Goal: Task Accomplishment & Management: Complete application form

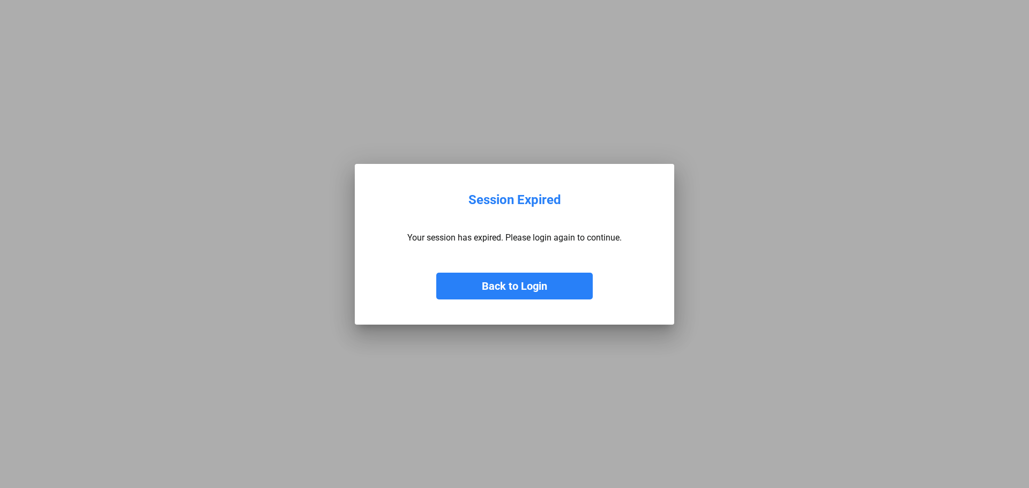
click at [516, 294] on button "Back to Login" at bounding box center [514, 286] width 156 height 27
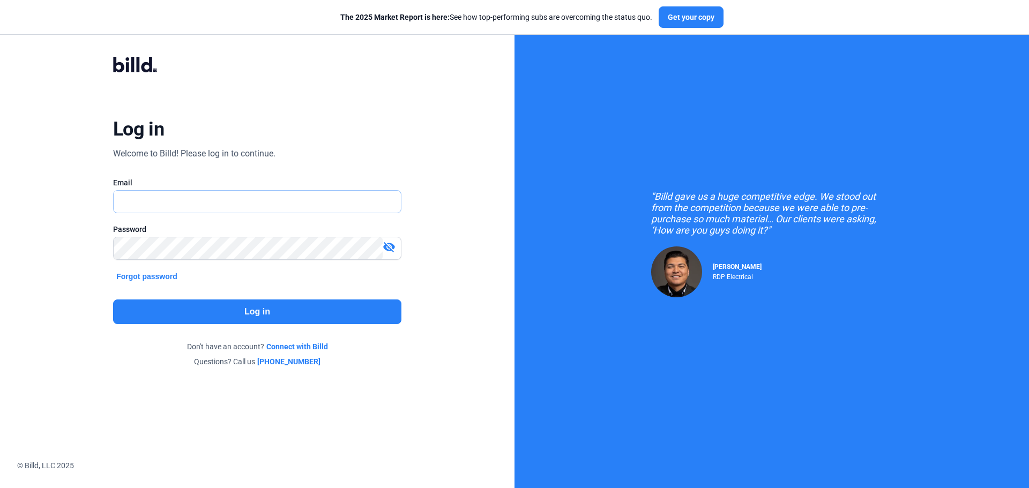
type input "[EMAIL_ADDRESS][DOMAIN_NAME]"
click at [212, 313] on button "Log in" at bounding box center [257, 312] width 288 height 25
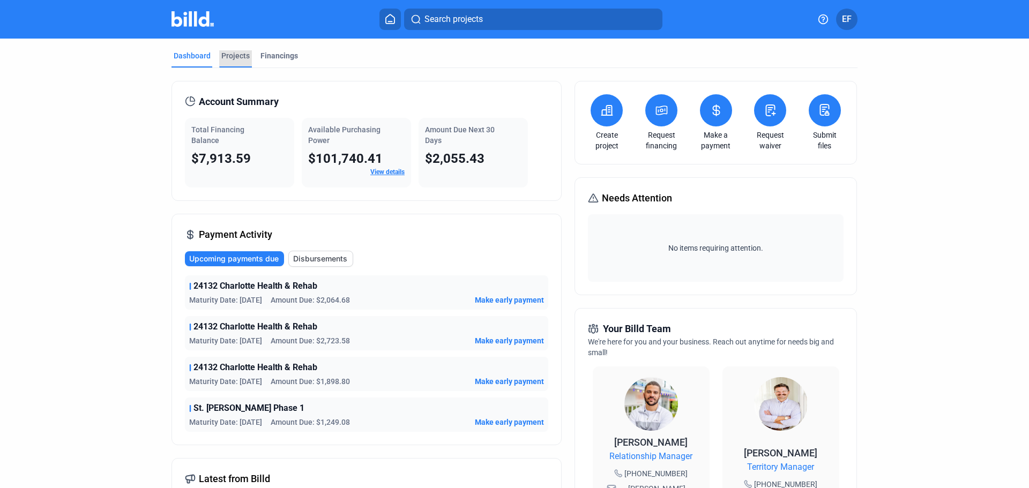
click at [235, 59] on div "Projects" at bounding box center [235, 55] width 28 height 11
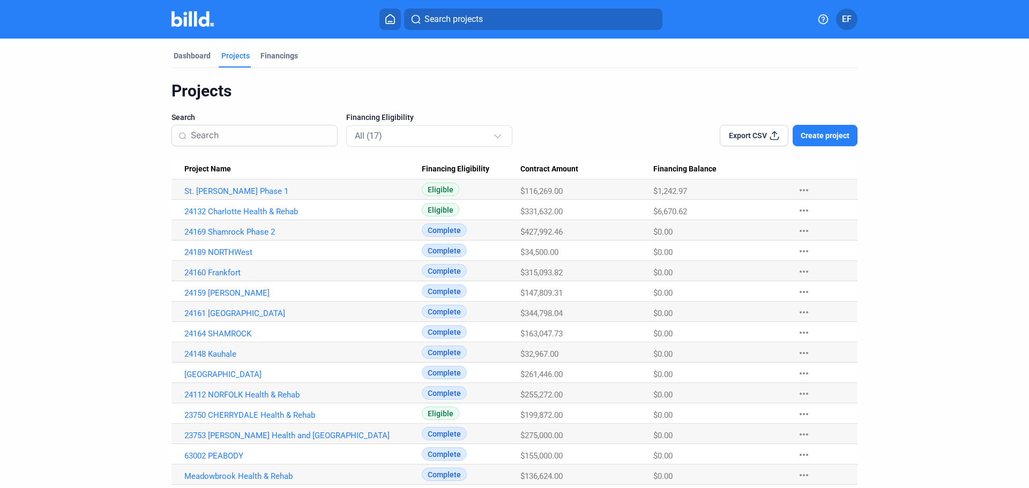
click at [821, 137] on span "Create project" at bounding box center [825, 135] width 49 height 11
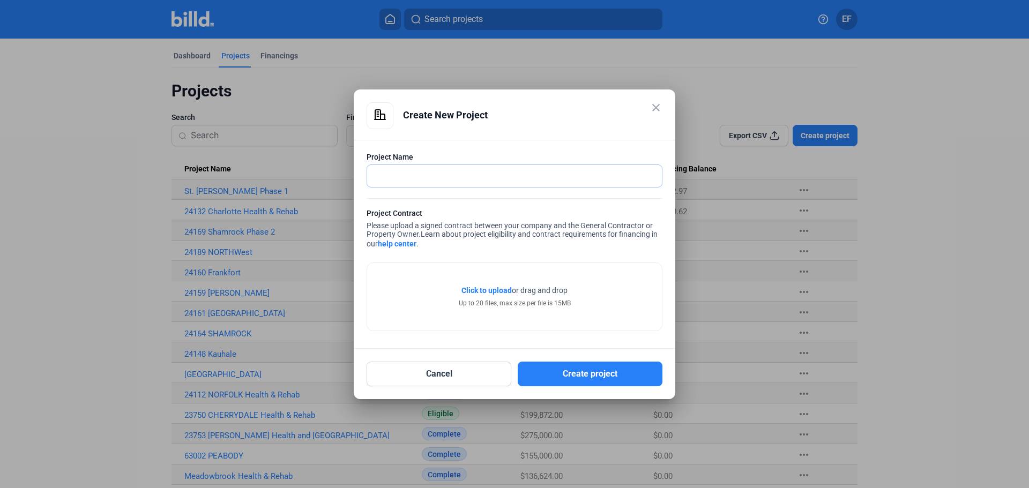
click at [421, 182] on input "text" at bounding box center [508, 176] width 283 height 22
click at [457, 171] on input "text" at bounding box center [514, 176] width 295 height 22
type input "25118 Riverview"
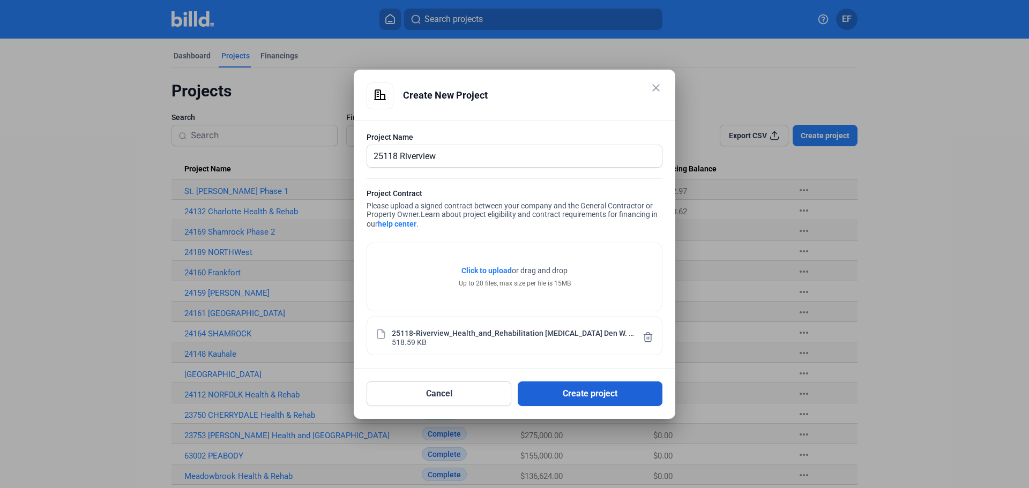
click at [580, 396] on button "Create project" at bounding box center [590, 394] width 145 height 25
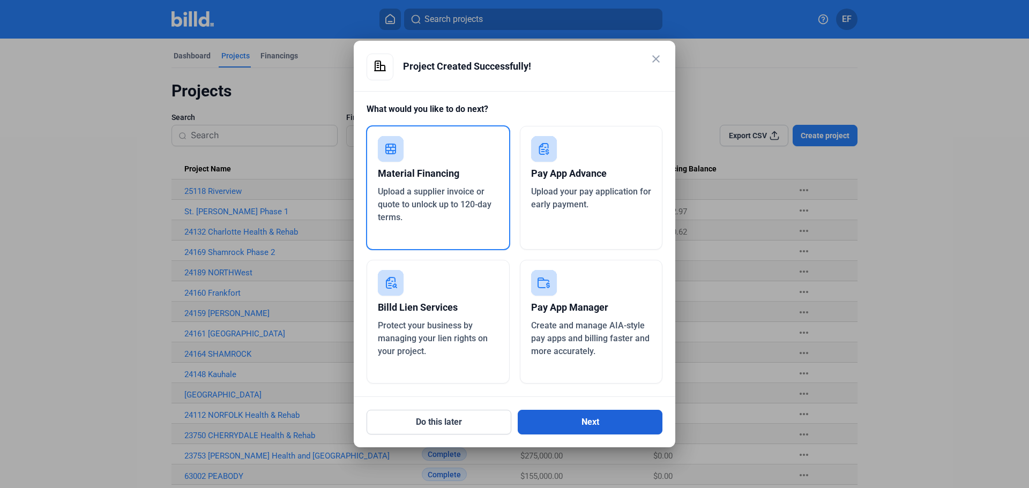
click at [590, 420] on button "Next" at bounding box center [590, 422] width 145 height 25
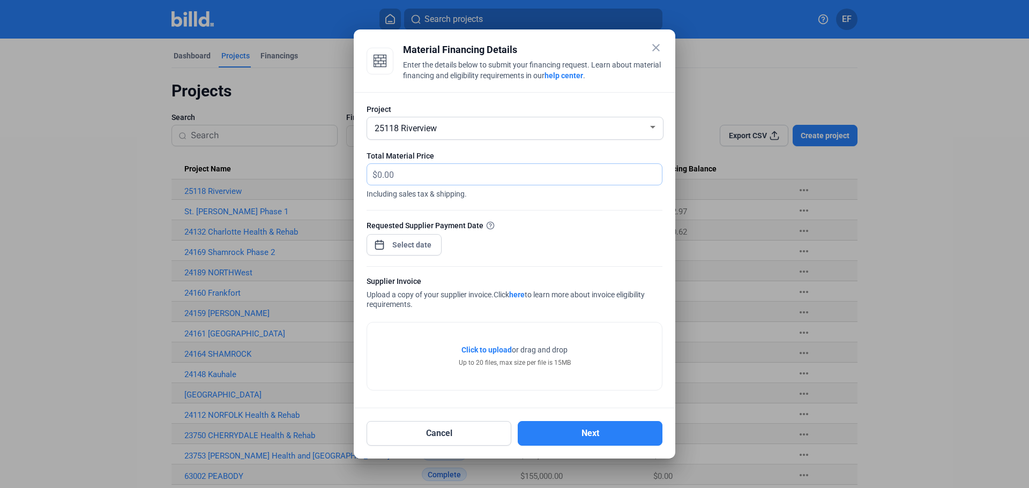
click at [466, 178] on input "text" at bounding box center [513, 174] width 272 height 21
click at [472, 170] on input "text" at bounding box center [519, 174] width 285 height 21
click at [594, 242] on div "Requested Supplier Payment Date" at bounding box center [515, 243] width 296 height 47
click at [569, 434] on button "Next" at bounding box center [590, 433] width 145 height 25
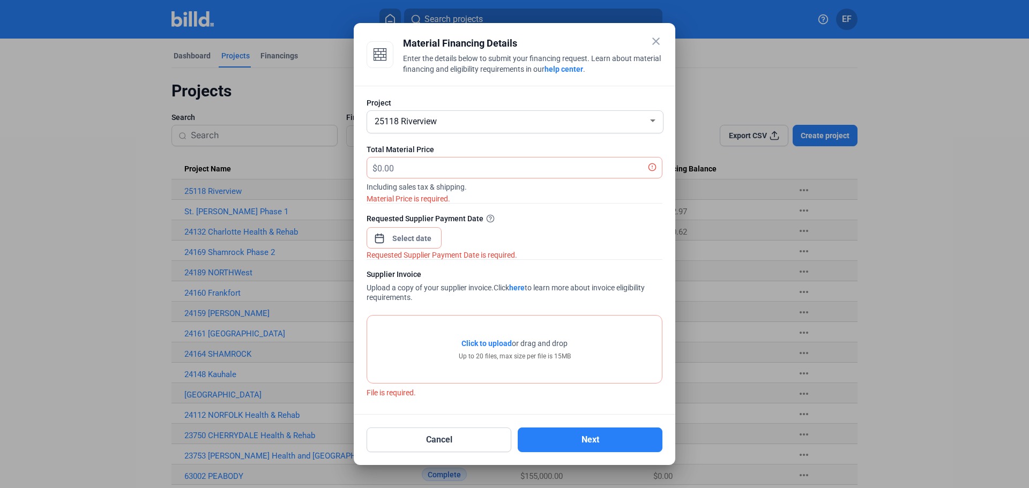
click at [657, 40] on mat-icon "close" at bounding box center [656, 41] width 13 height 13
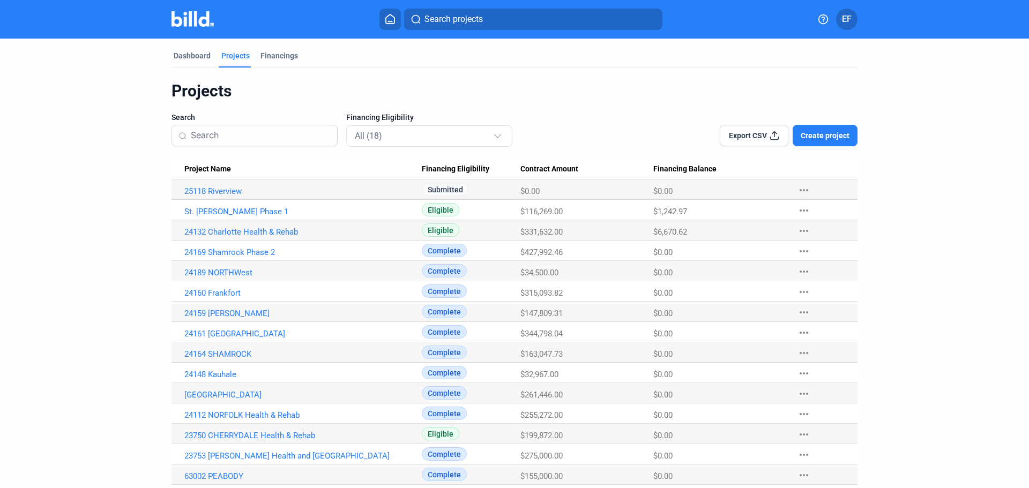
click at [221, 189] on link "25118 Riverview" at bounding box center [302, 192] width 237 height 10
